Goal: Task Accomplishment & Management: Complete application form

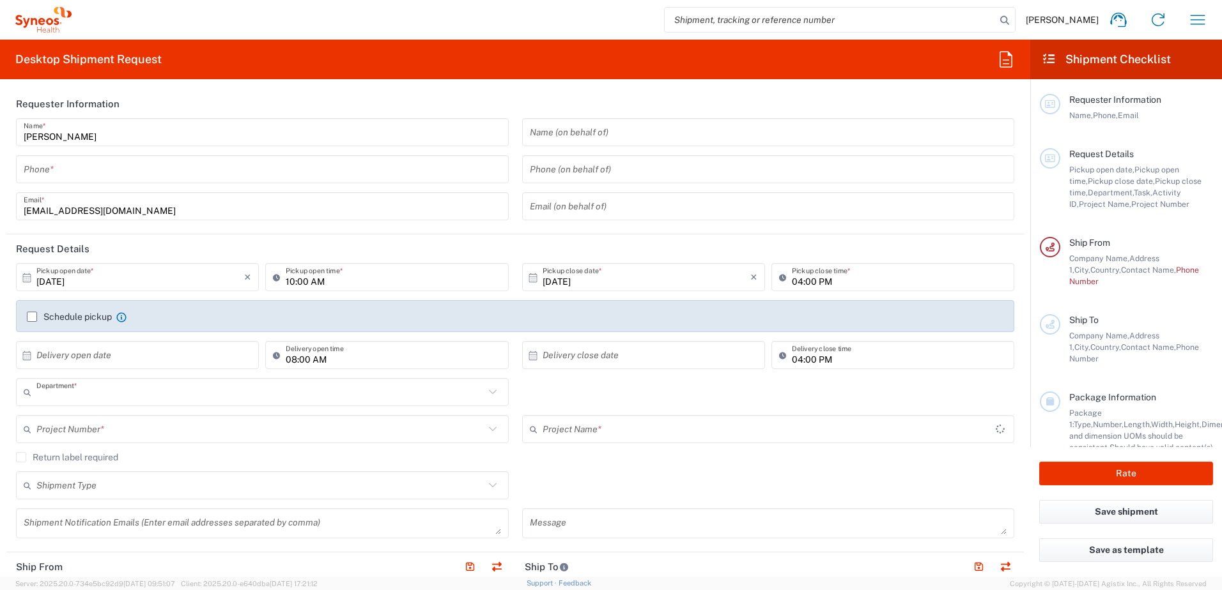
type input "6012"
type input "[GEOGRAPHIC_DATA]"
click at [536, 92] on header "Requester Information" at bounding box center [514, 103] width 1017 height 29
type input "Syneos Hlth Commercial FR SARL"
click at [1192, 24] on icon "button" at bounding box center [1197, 20] width 20 height 20
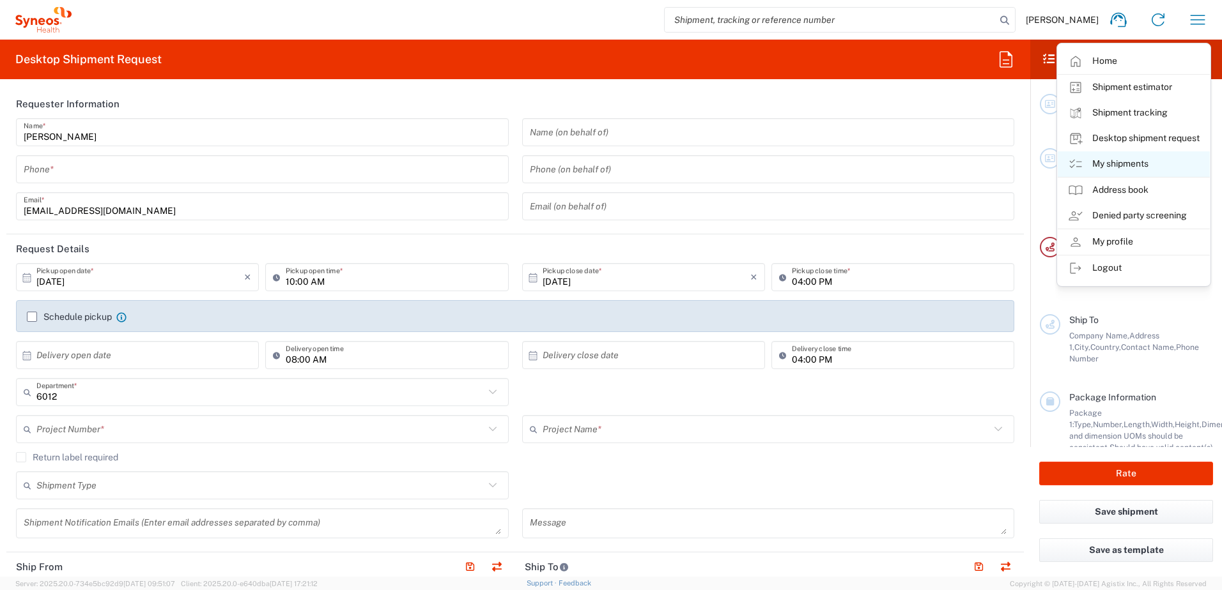
click at [1120, 156] on link "My shipments" at bounding box center [1134, 164] width 152 height 26
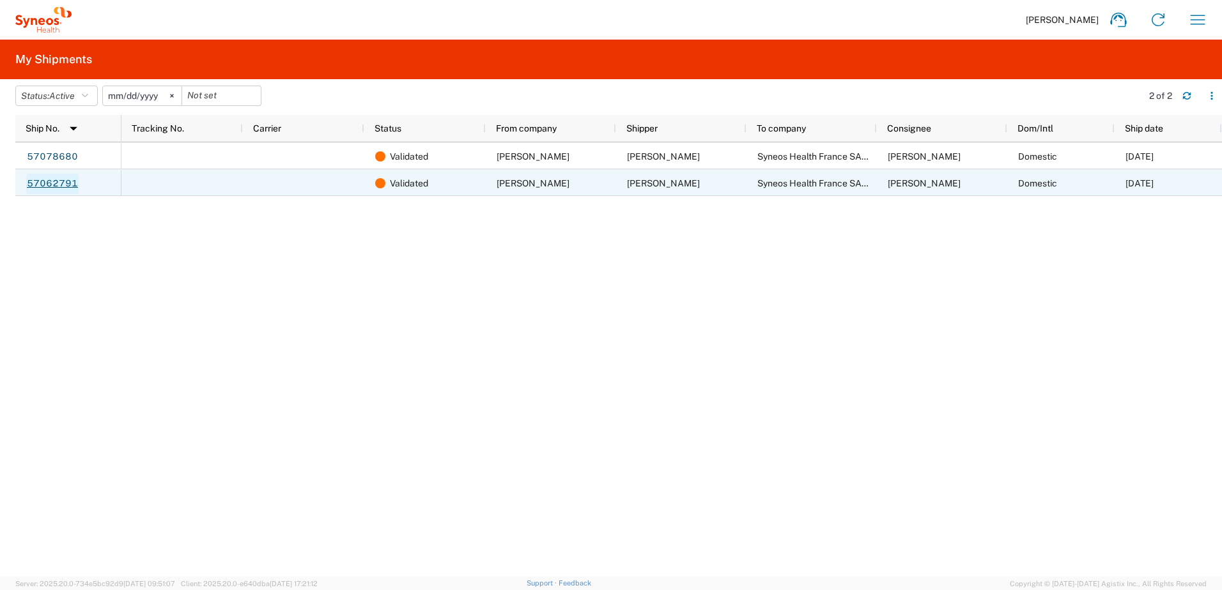
click at [62, 185] on link "57062791" at bounding box center [52, 184] width 52 height 20
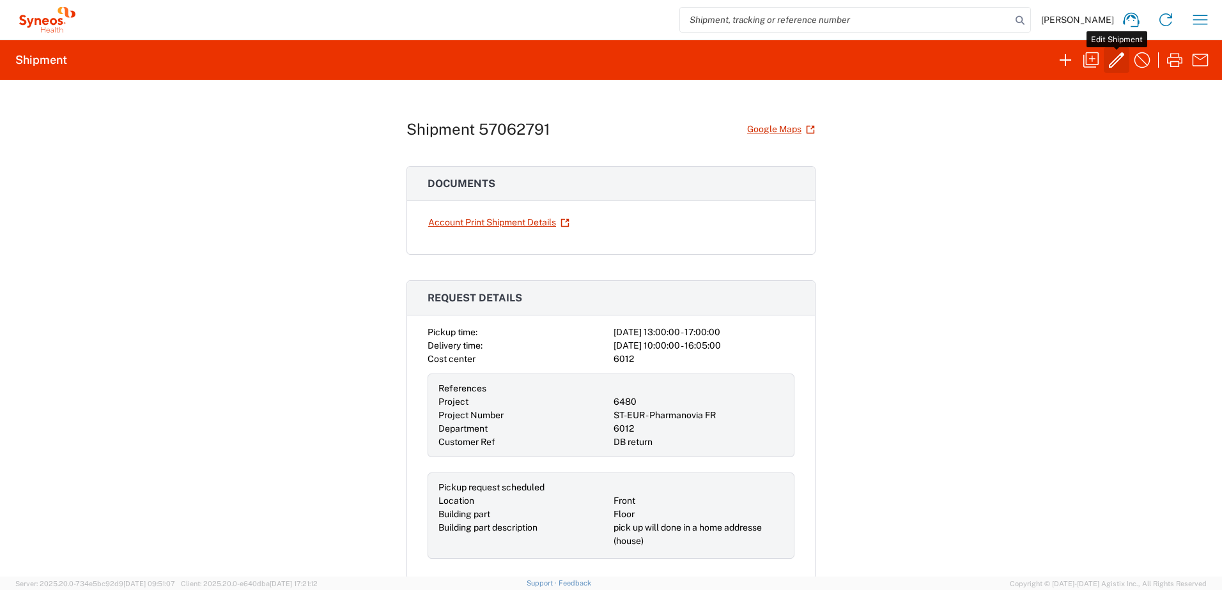
click at [1119, 60] on icon "button" at bounding box center [1116, 59] width 15 height 15
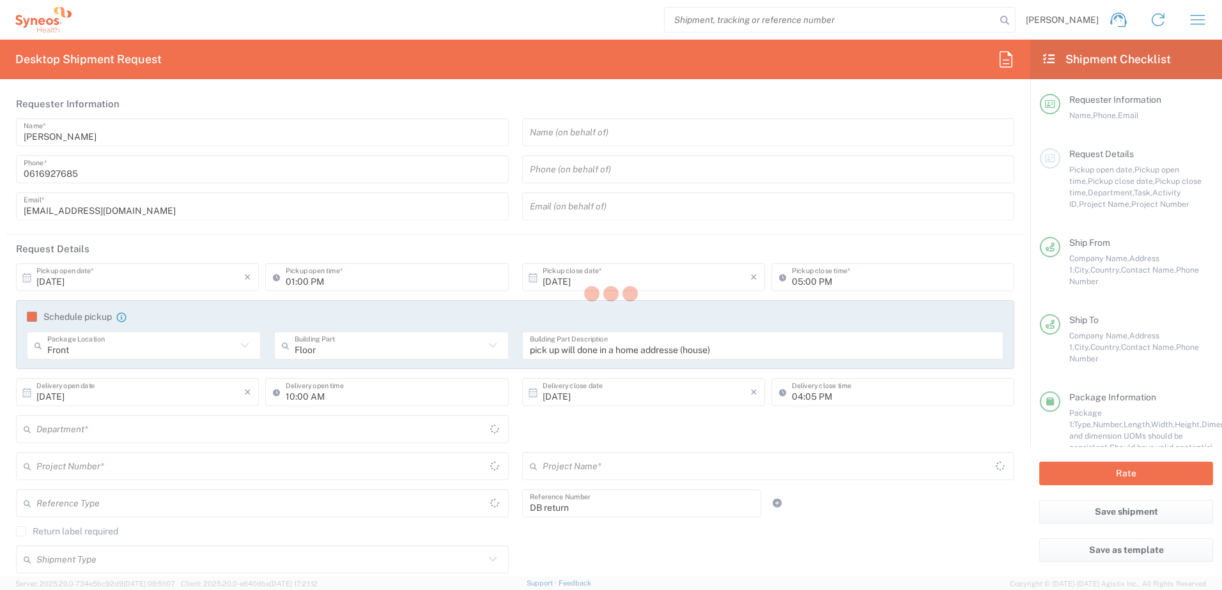
type input "6480"
type input "Customer Ref"
type input "[GEOGRAPHIC_DATA]"
type input "Your Packaging"
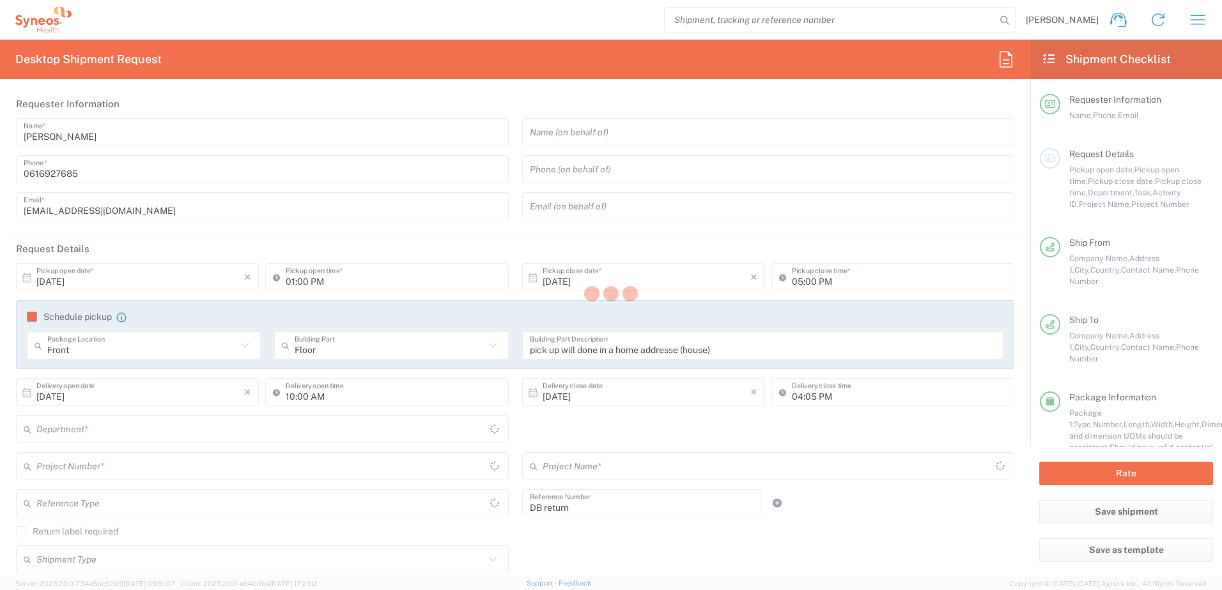
type input "Your Packaging"
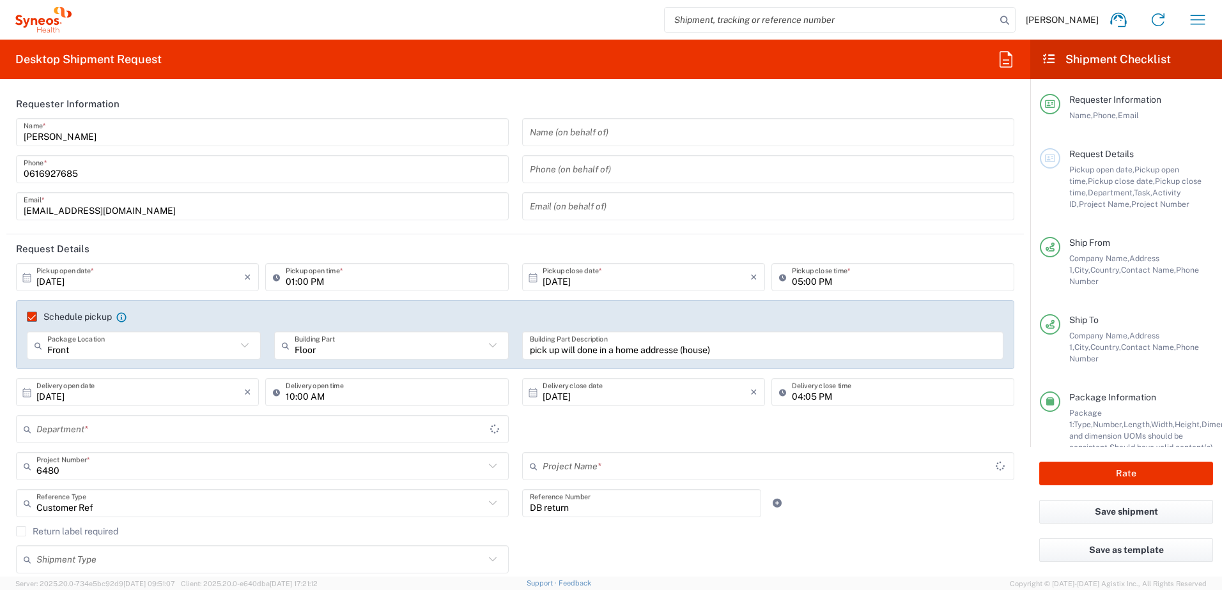
type input "Your Packaging"
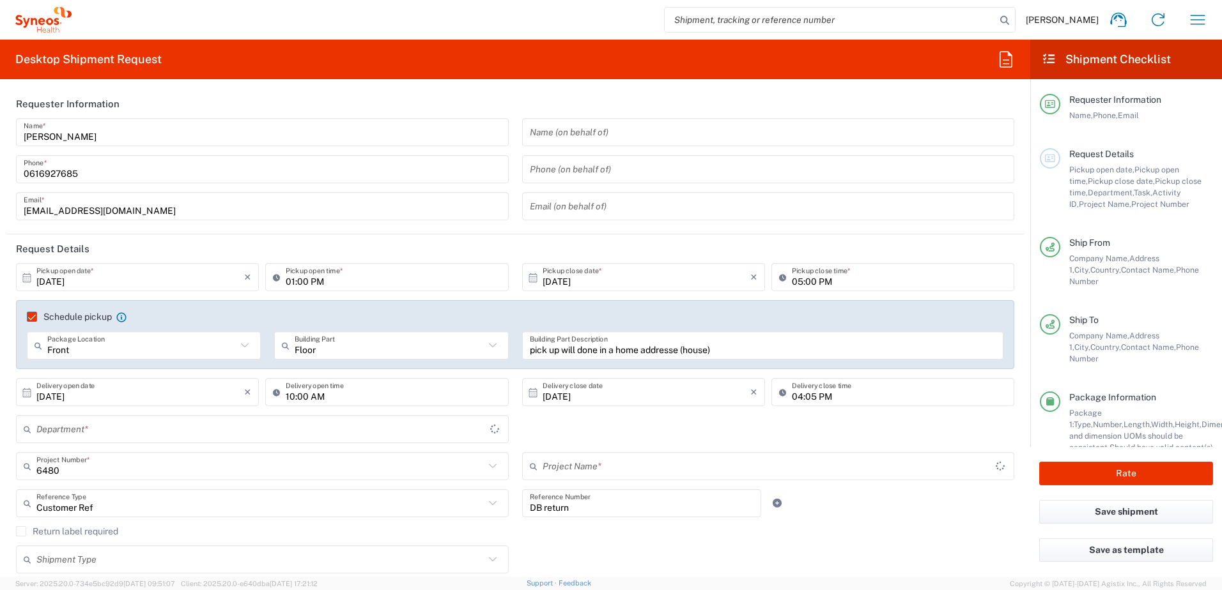
type input "Your Packaging"
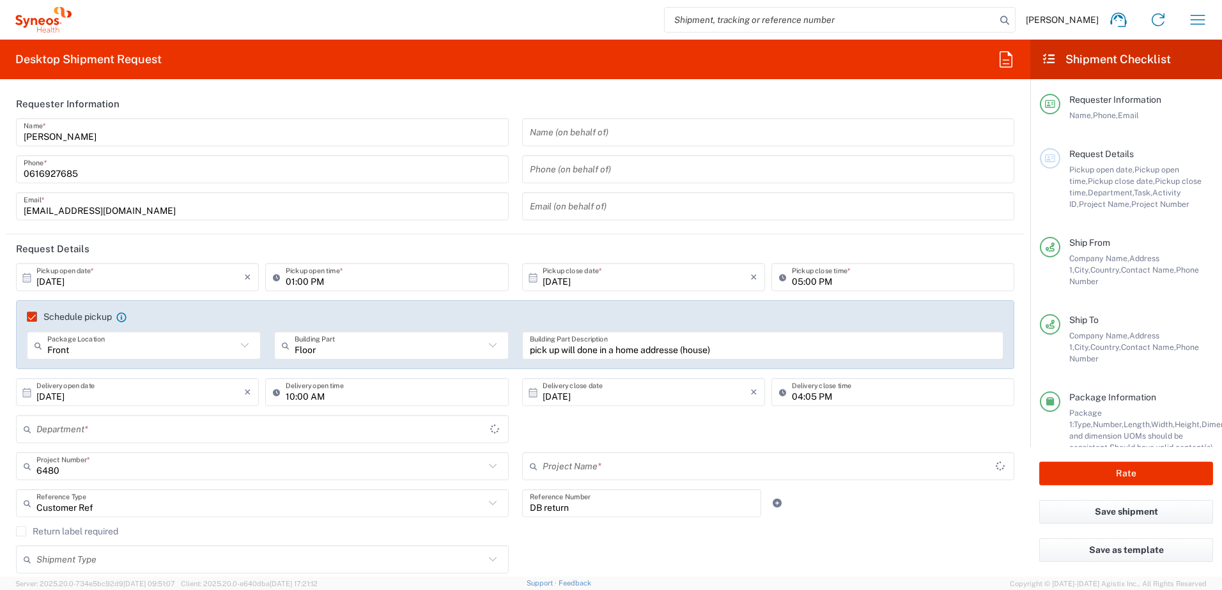
type input "ST-EUR - Pharmanovia FR"
type input "Your Packaging"
click at [1109, 468] on button "Rate" at bounding box center [1126, 474] width 174 height 24
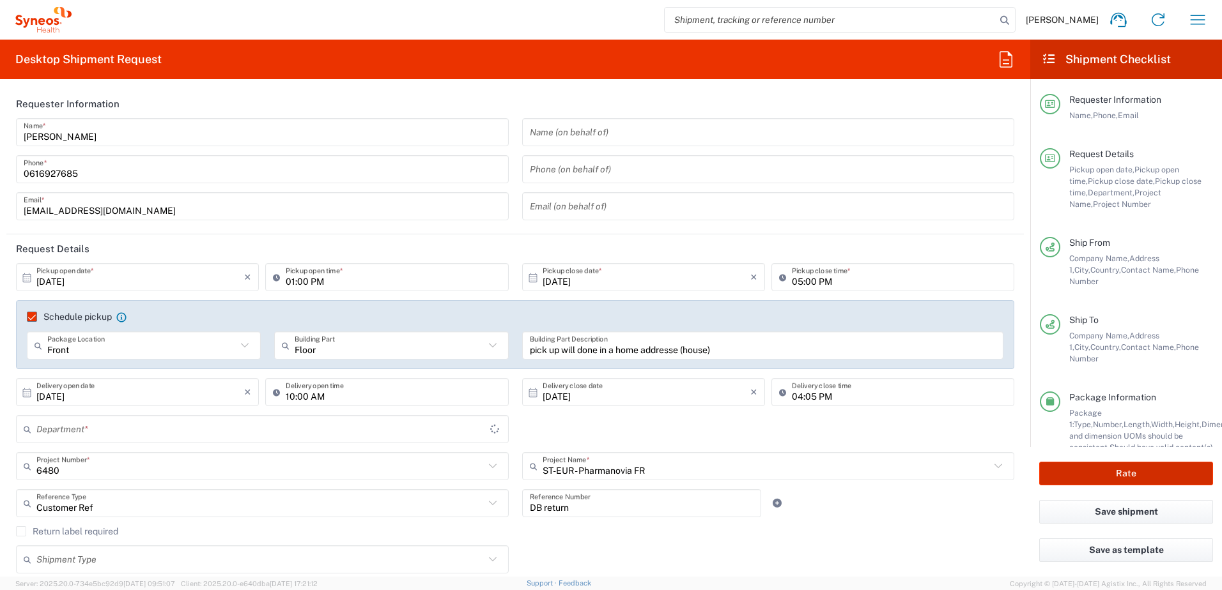
type input "6012"
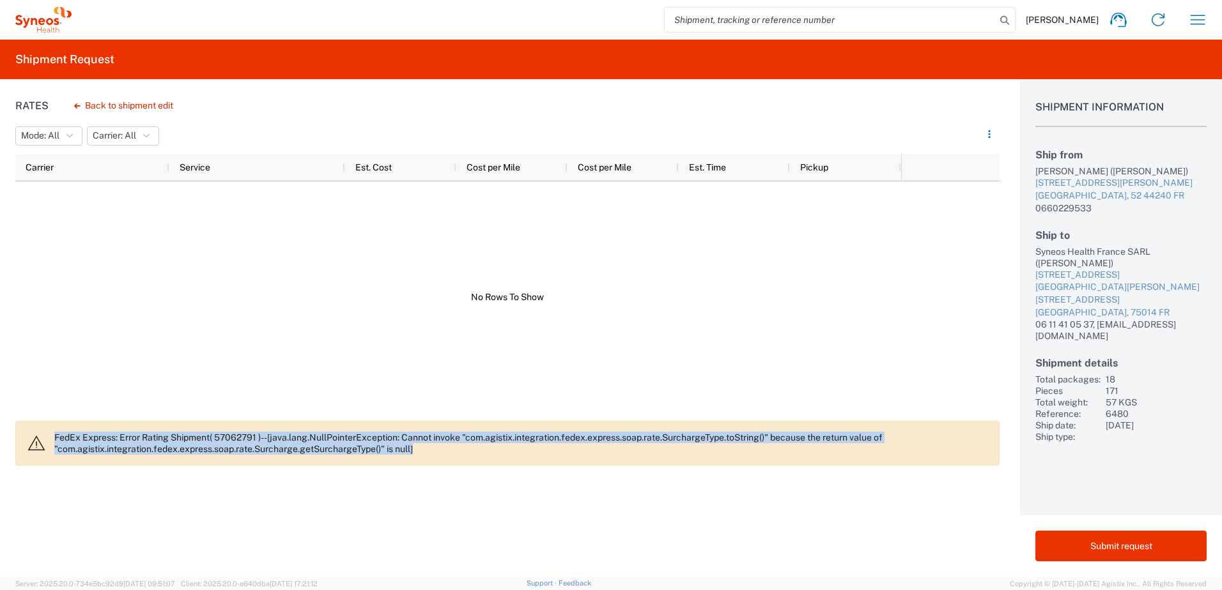
drag, startPoint x: 56, startPoint y: 436, endPoint x: 426, endPoint y: 453, distance: 369.8
click at [426, 453] on p "FedEx Express: Error Rating Shipment( 57062791 )--[java.lang.NullPointerExcepti…" at bounding box center [521, 443] width 934 height 23
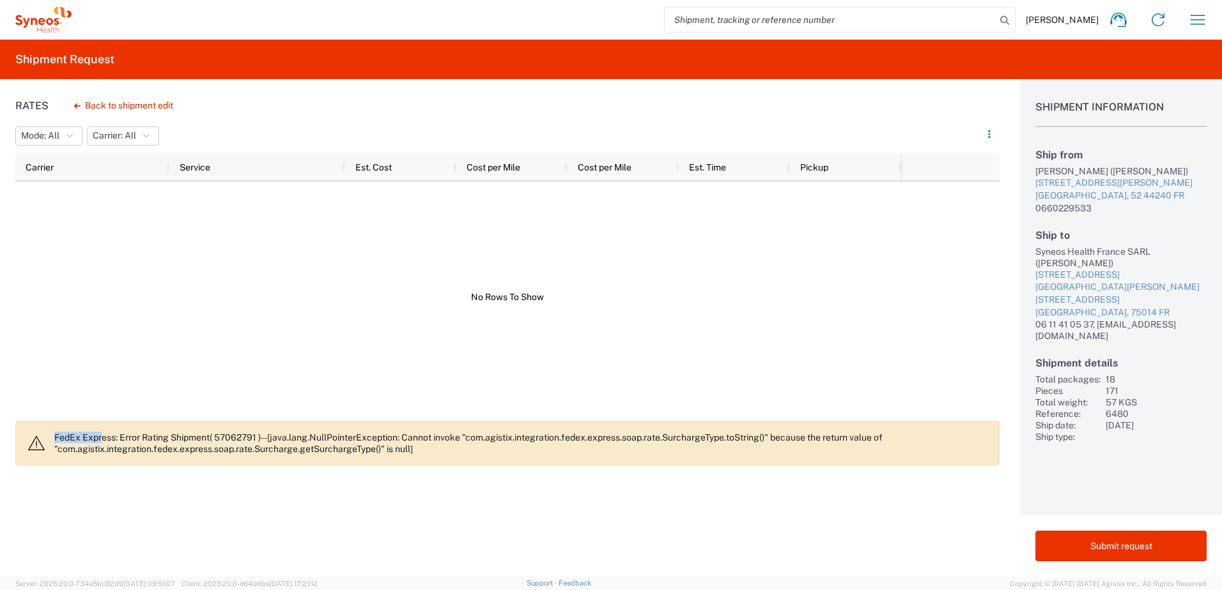
drag, startPoint x: 54, startPoint y: 437, endPoint x: 101, endPoint y: 439, distance: 47.3
click at [101, 439] on agx-banner "FedEx Express: Error Rating Shipment( 57062791 )--[java.lang.NullPointerExcepti…" at bounding box center [507, 443] width 984 height 45
